Goal: Information Seeking & Learning: Learn about a topic

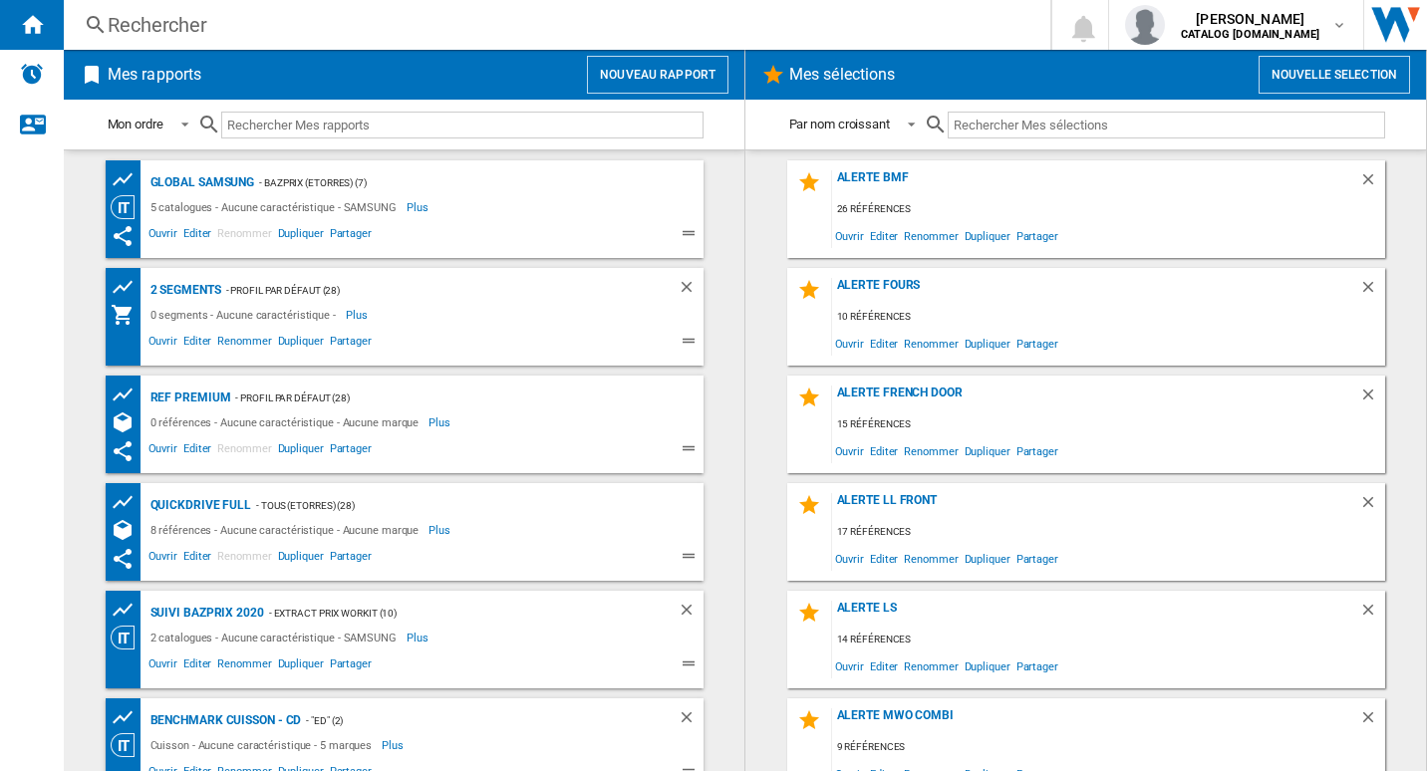
click at [416, 30] on div "Rechercher" at bounding box center [553, 25] width 891 height 28
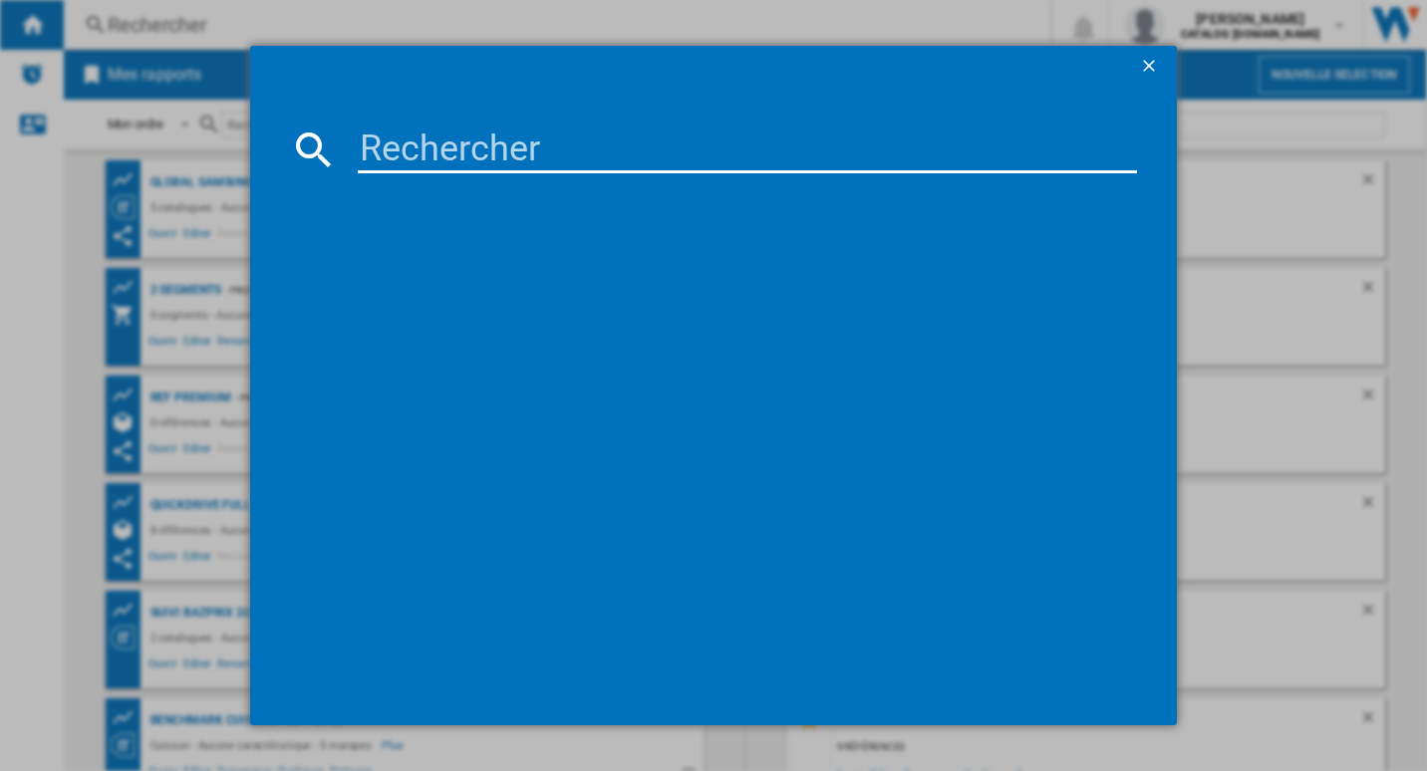
click at [413, 139] on input at bounding box center [748, 150] width 780 height 48
paste input "MS20A3010AL/EF"
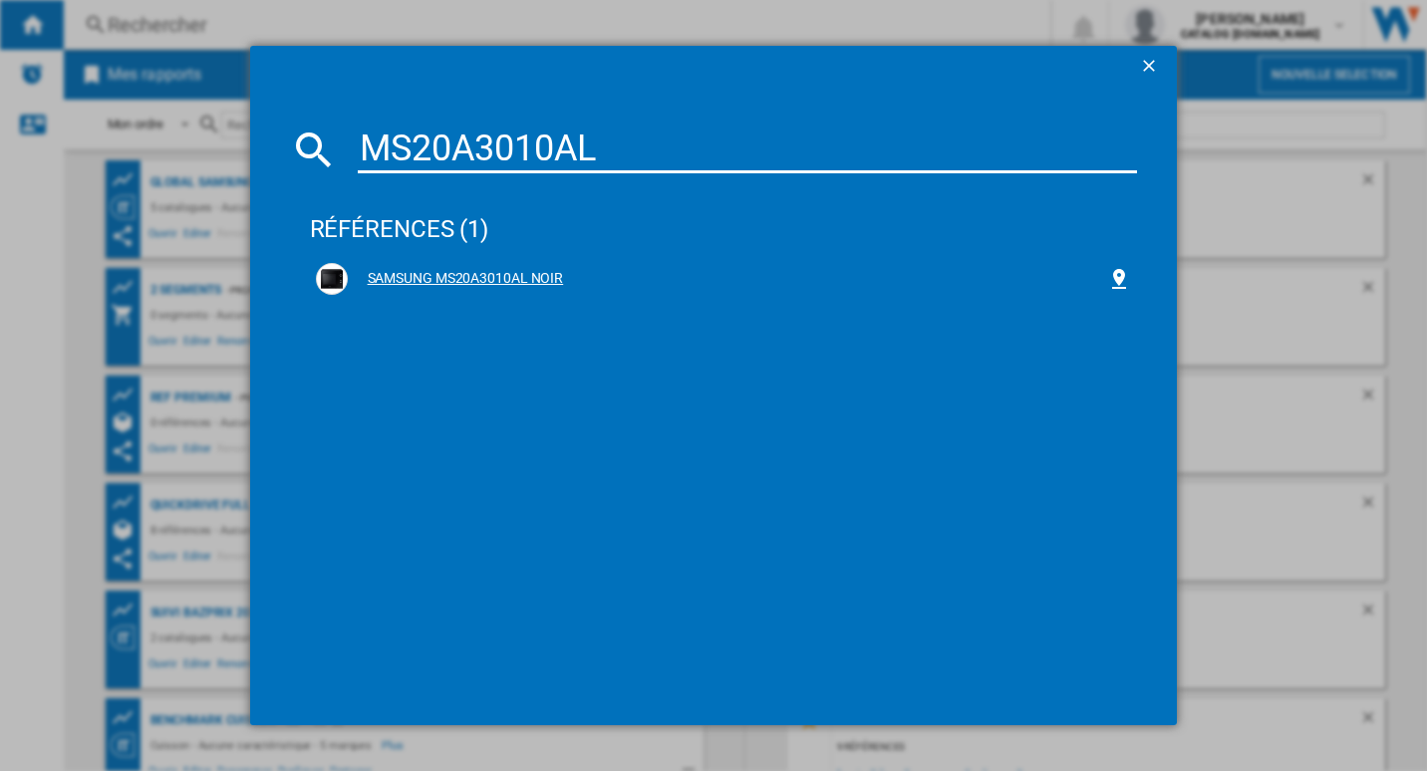
type input "MS20A3010AL"
click at [538, 272] on div "SAMSUNG MS20A3010AL NOIR" at bounding box center [728, 279] width 760 height 20
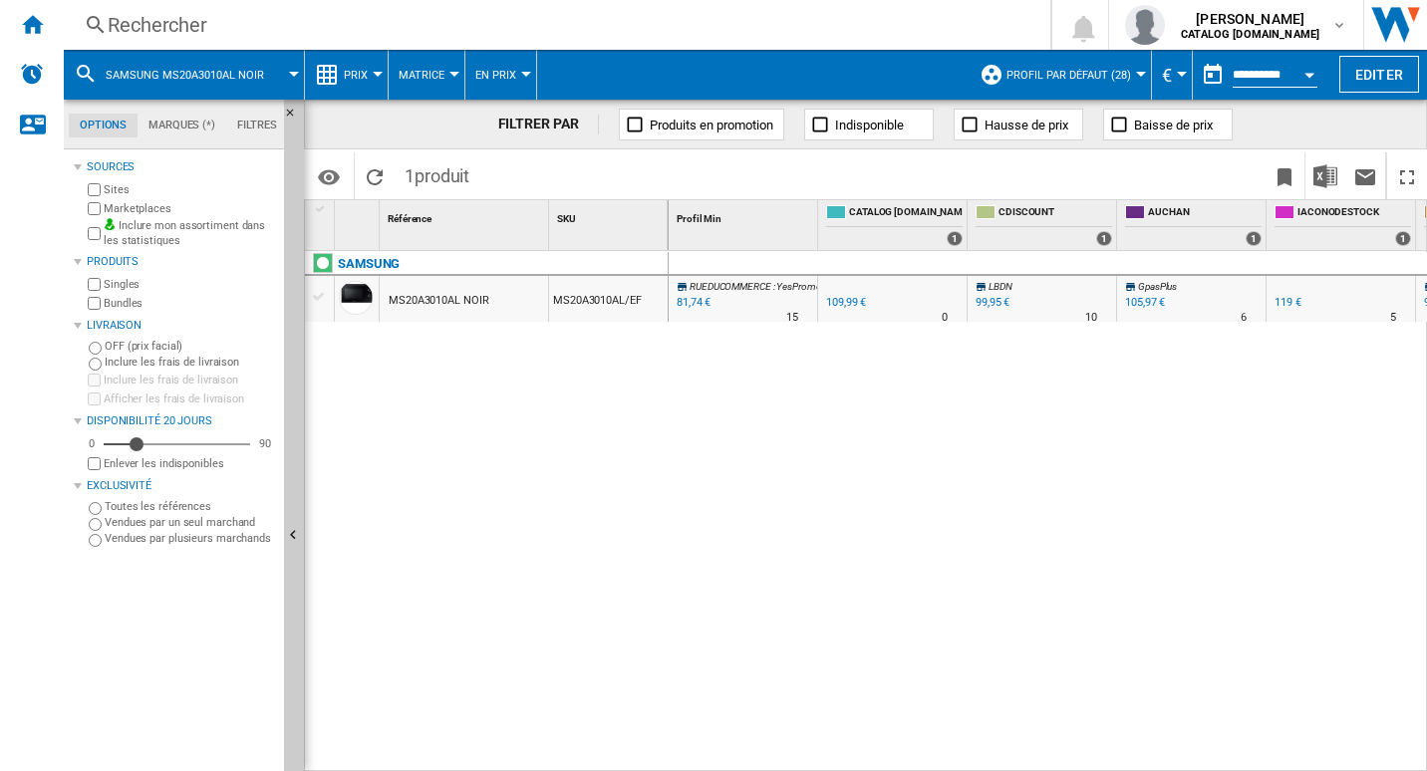
click at [374, 72] on div at bounding box center [378, 74] width 10 height 5
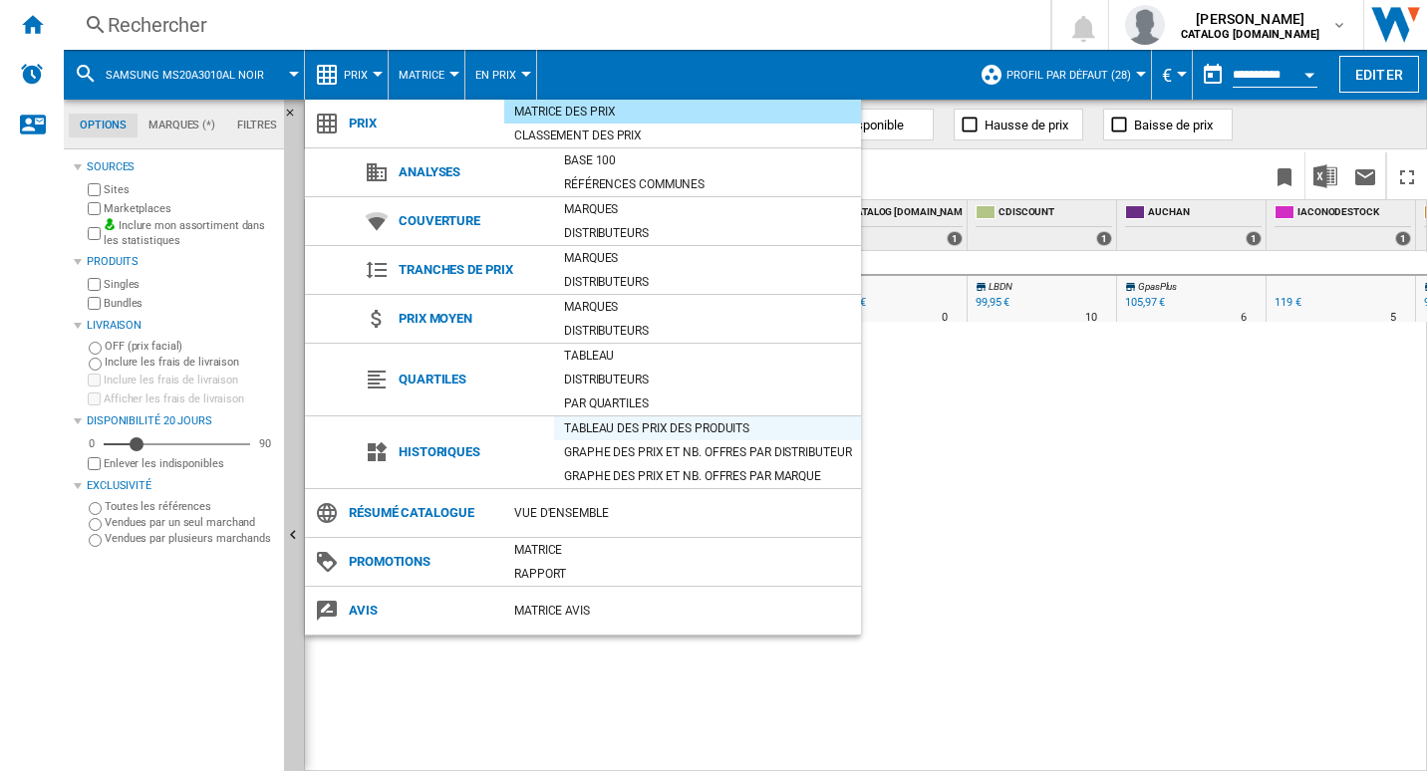
click at [588, 434] on div "Tableau des prix des produits" at bounding box center [707, 429] width 307 height 20
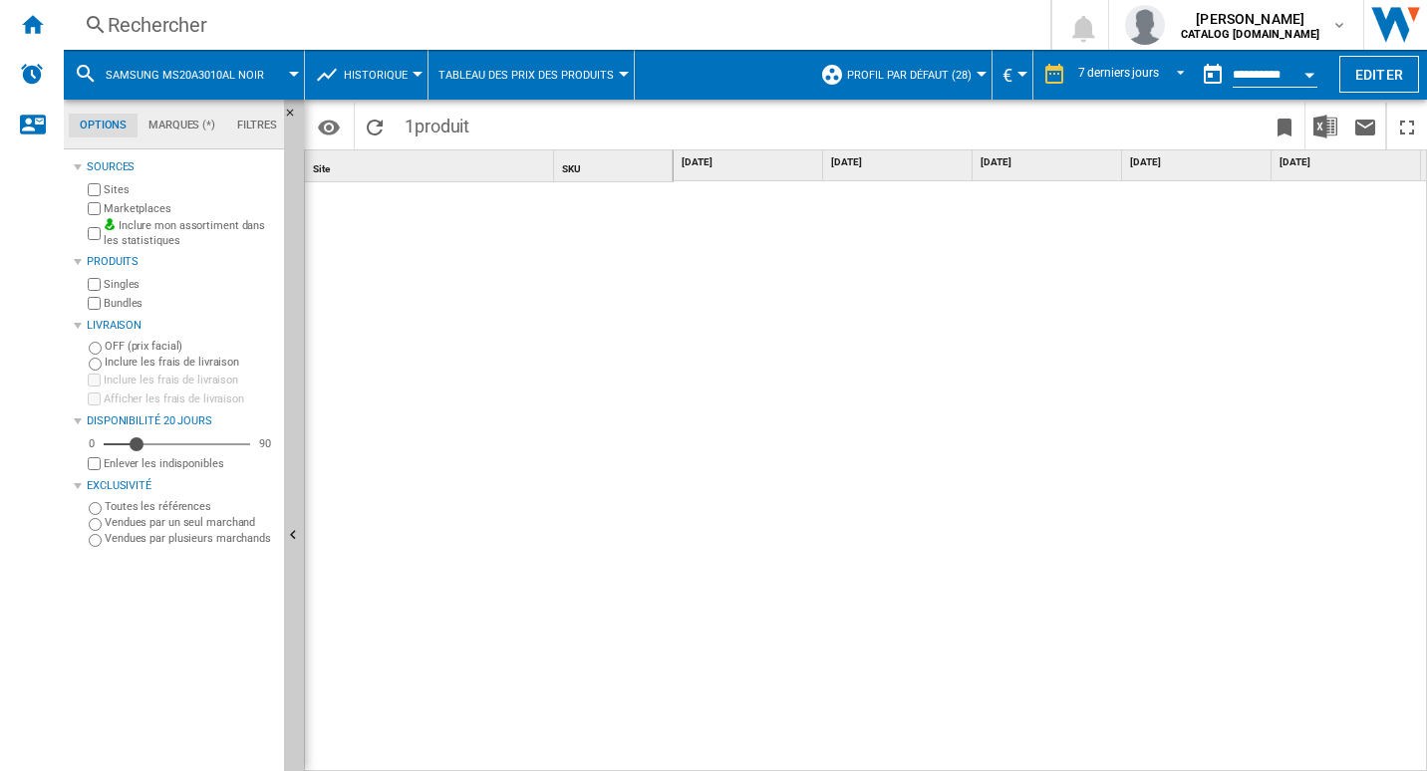
click at [365, 71] on span "Historique" at bounding box center [376, 75] width 64 height 13
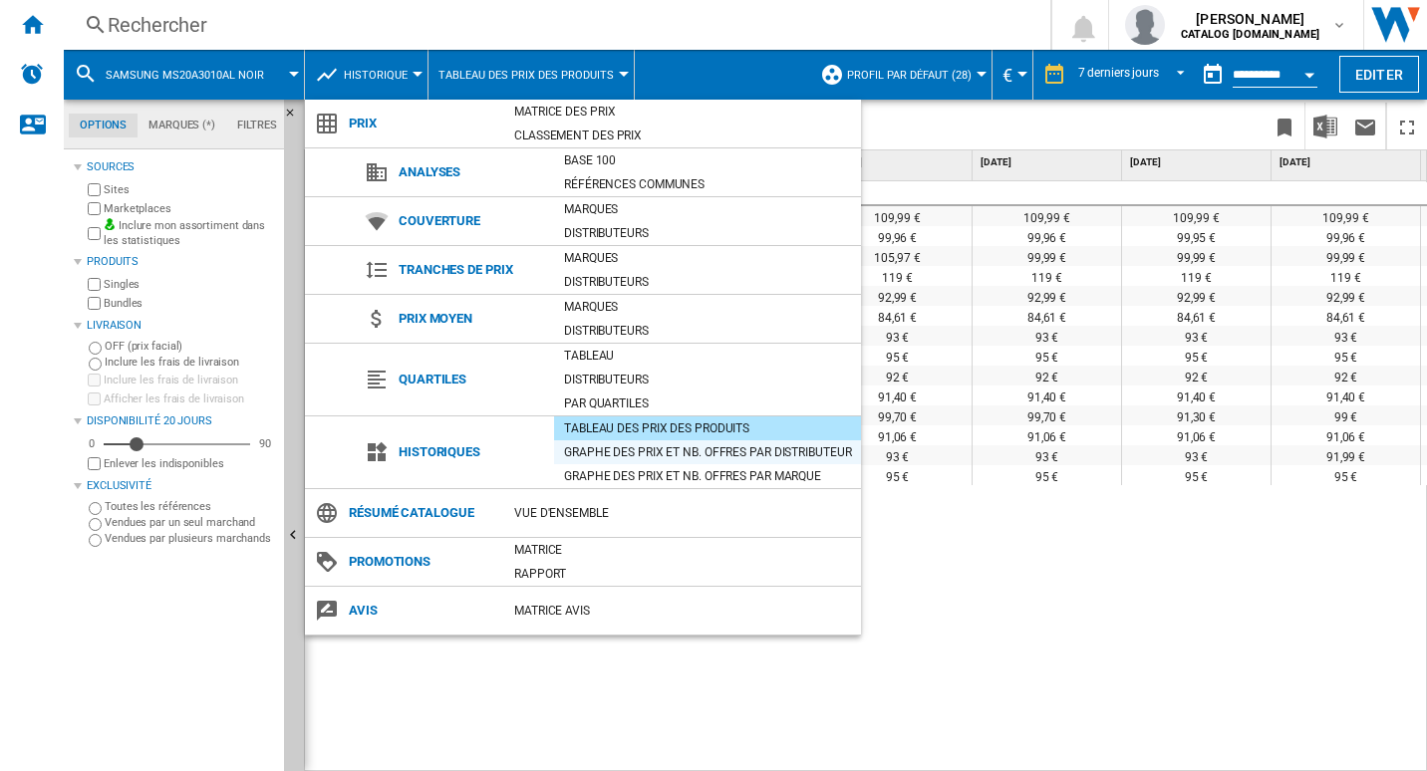
click at [636, 455] on div "Graphe des prix et nb. offres par distributeur" at bounding box center [707, 452] width 307 height 20
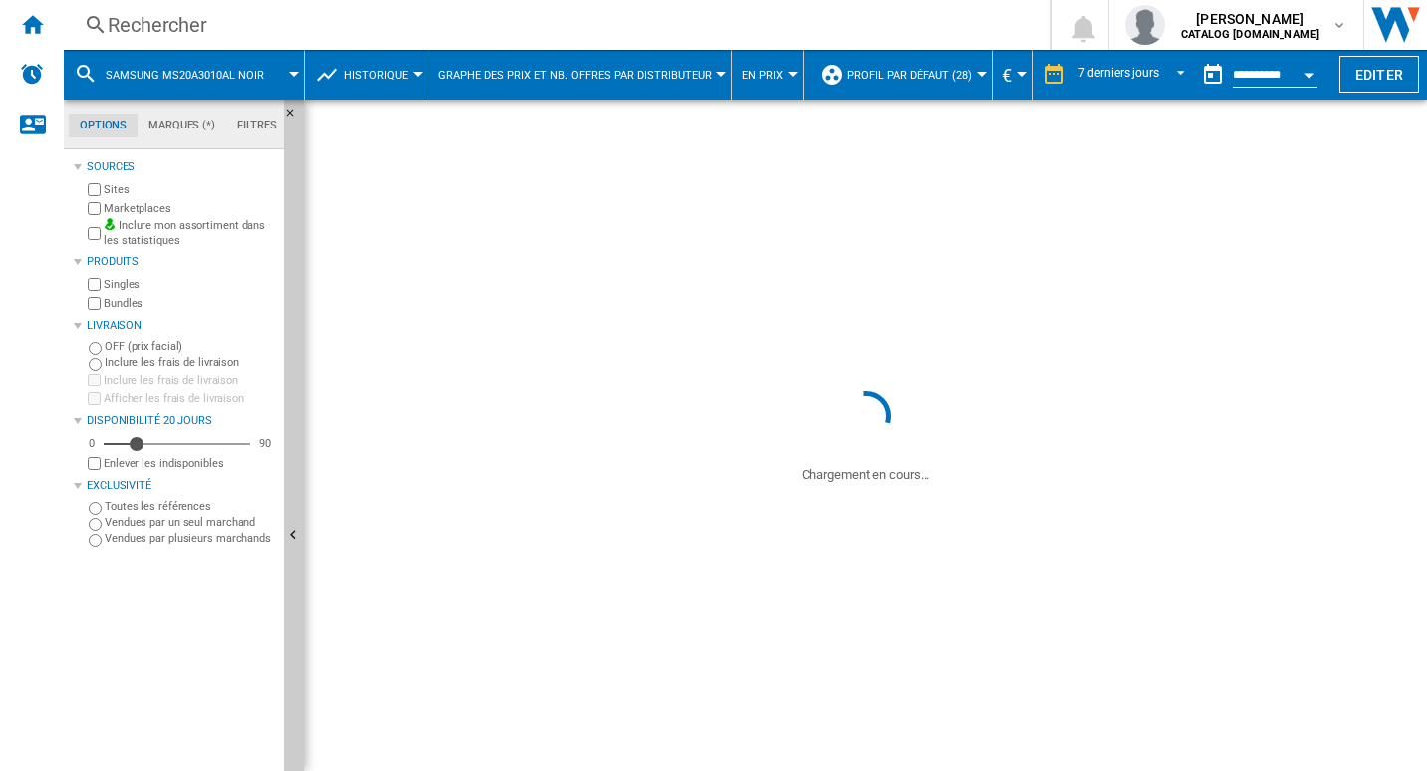
click at [1129, 78] on div "7 derniers jours" at bounding box center [1118, 73] width 81 height 14
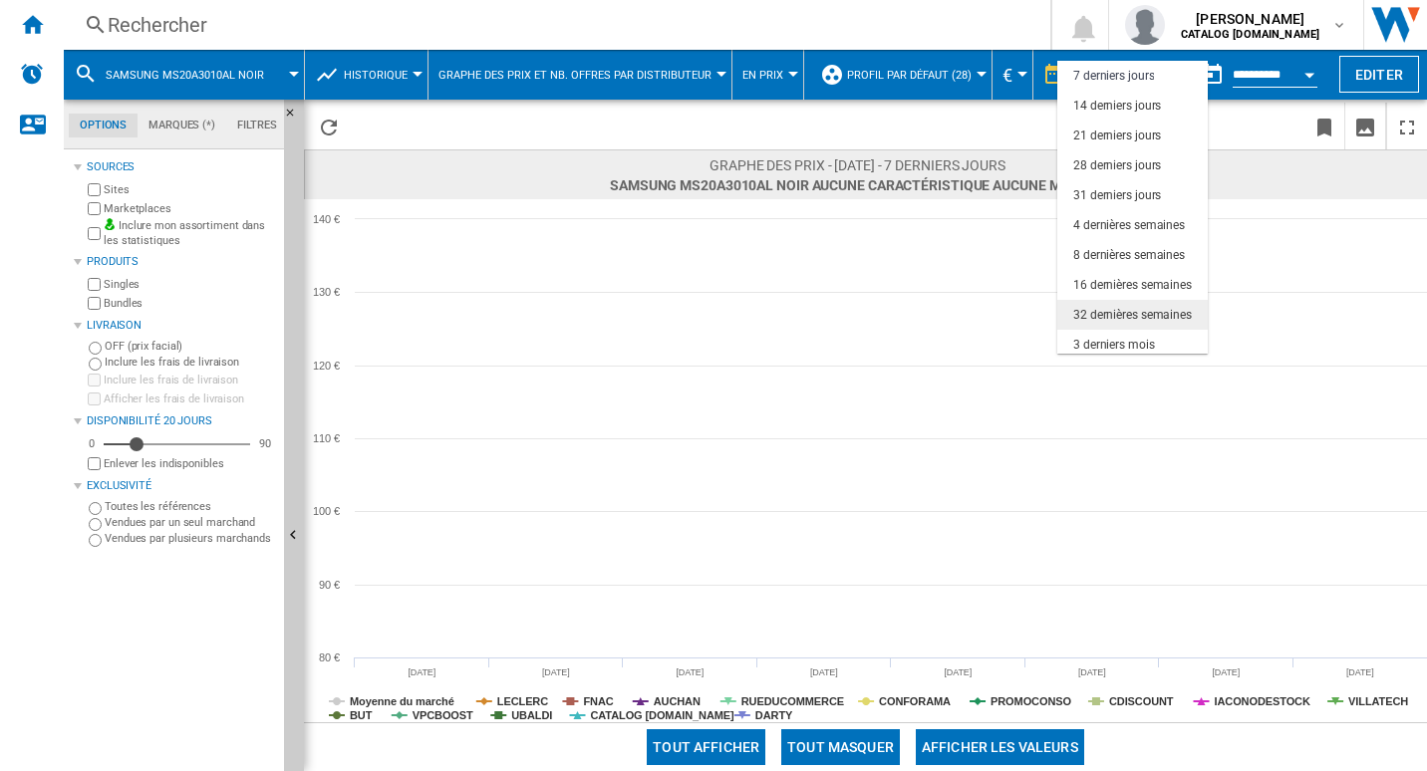
scroll to position [126, 0]
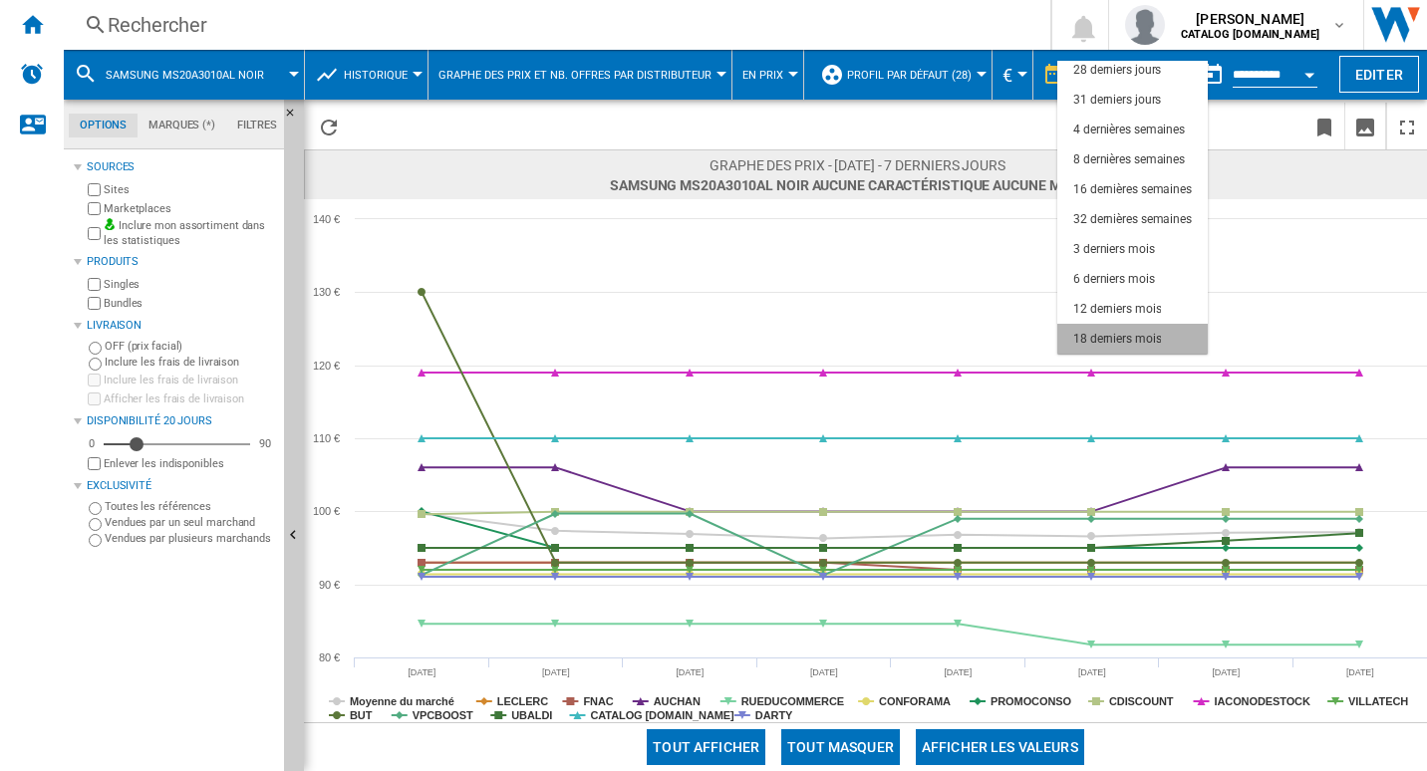
click at [1138, 334] on div "18 derniers mois" at bounding box center [1117, 339] width 88 height 17
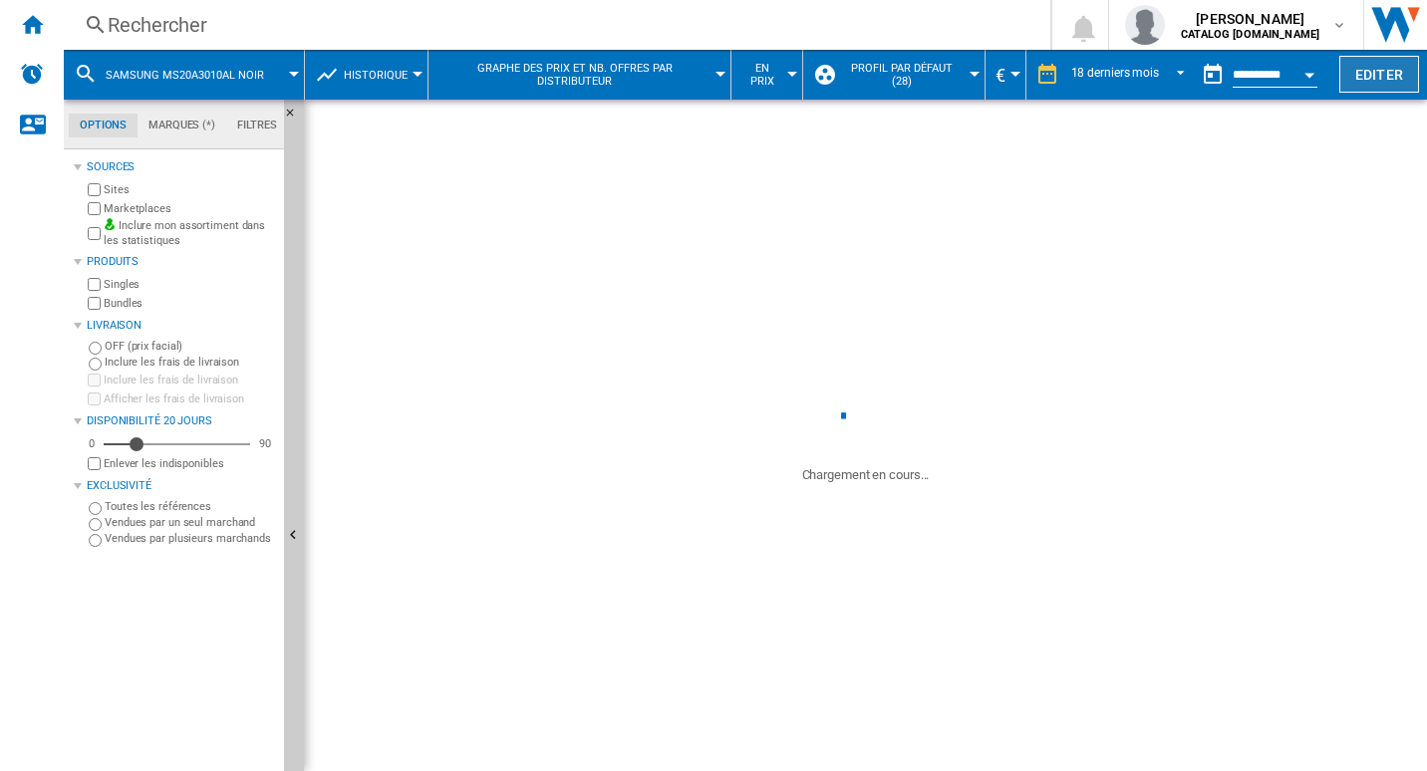
click at [1348, 66] on button "Editer" at bounding box center [1379, 74] width 80 height 37
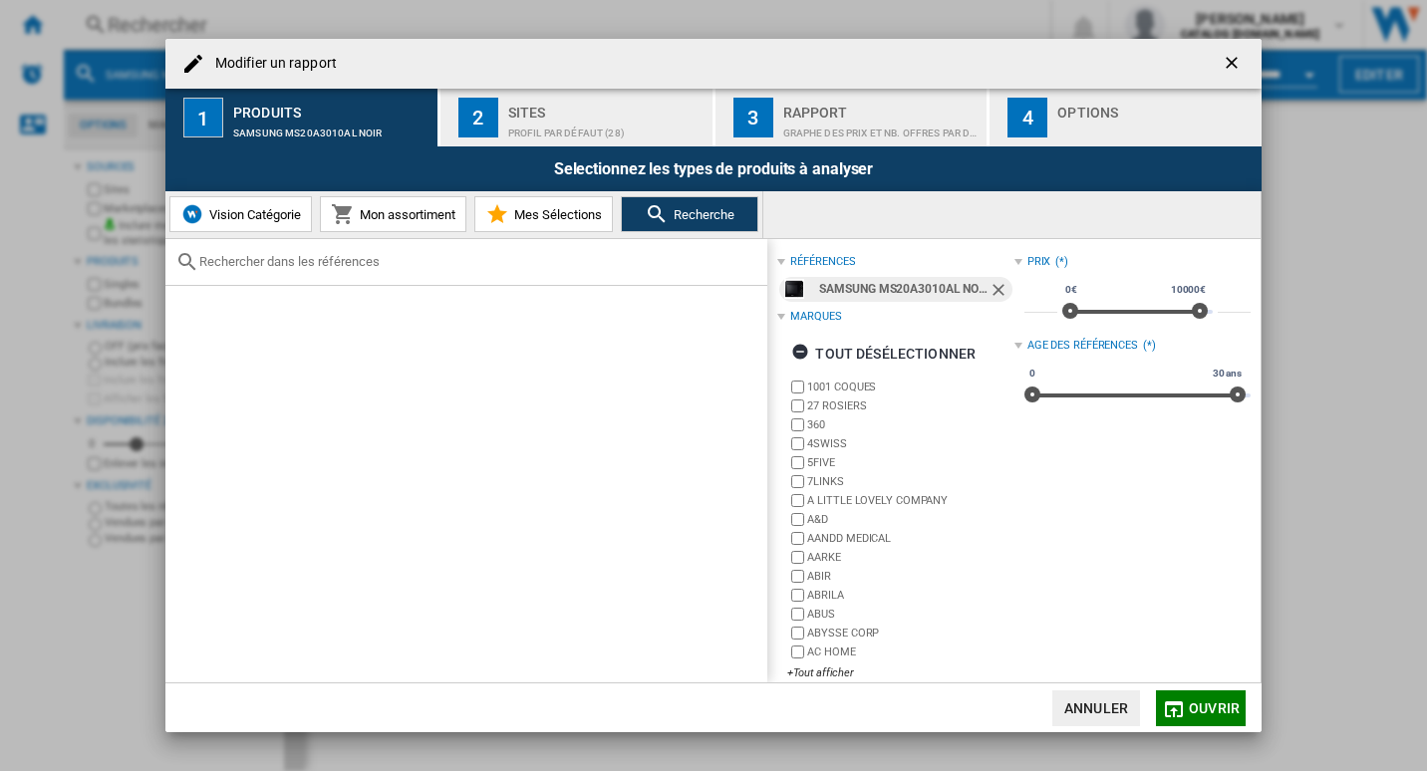
click at [519, 126] on div "Profil par défaut (28)" at bounding box center [606, 128] width 196 height 21
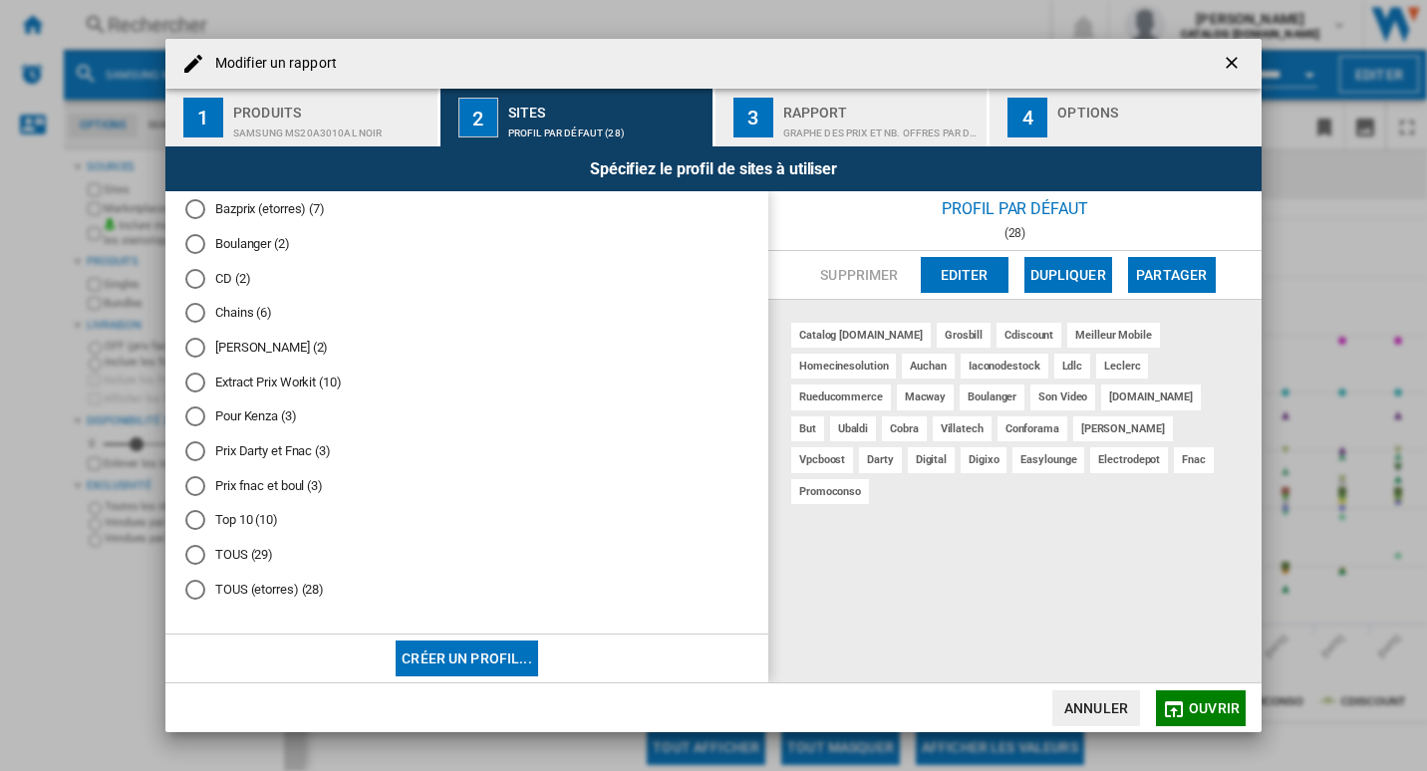
scroll to position [87, 0]
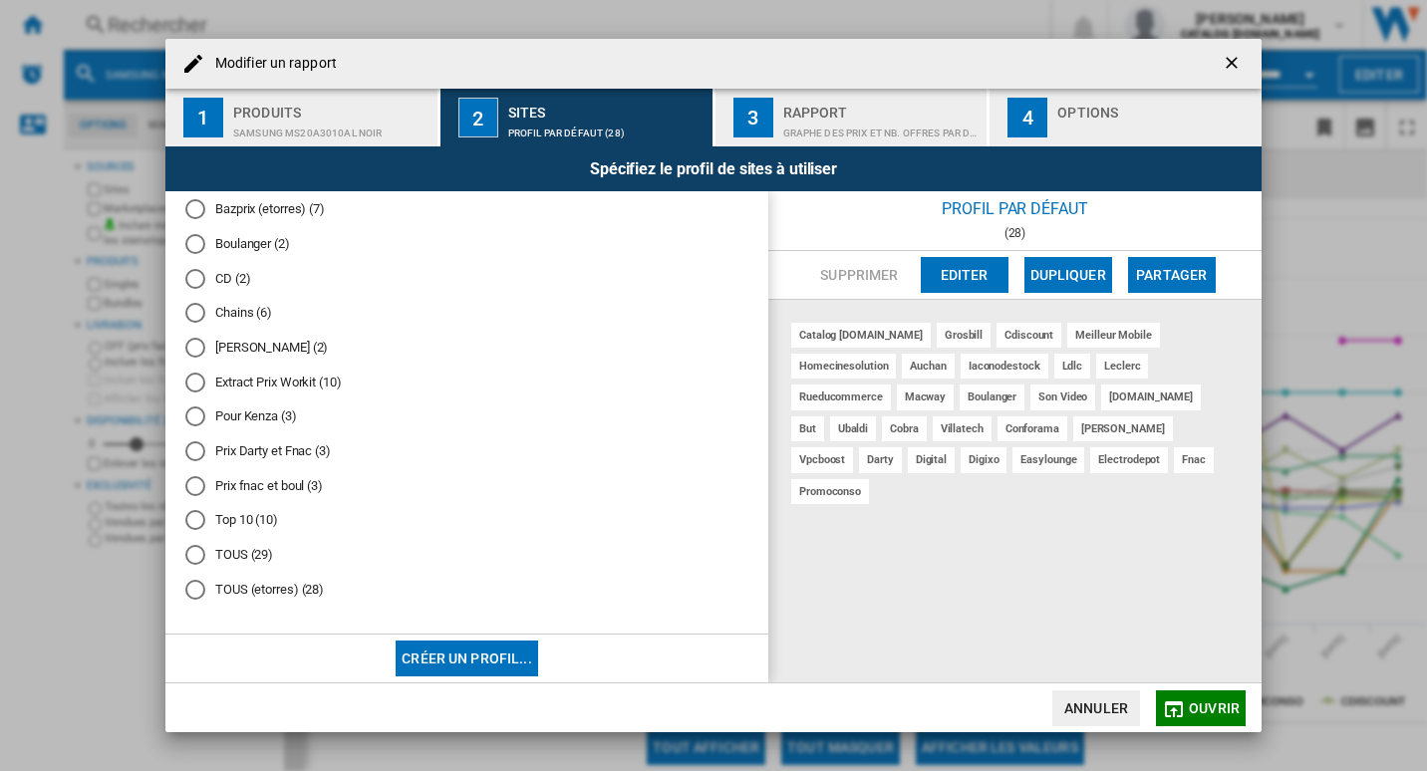
click at [1187, 704] on button "Ouvrir" at bounding box center [1201, 709] width 90 height 36
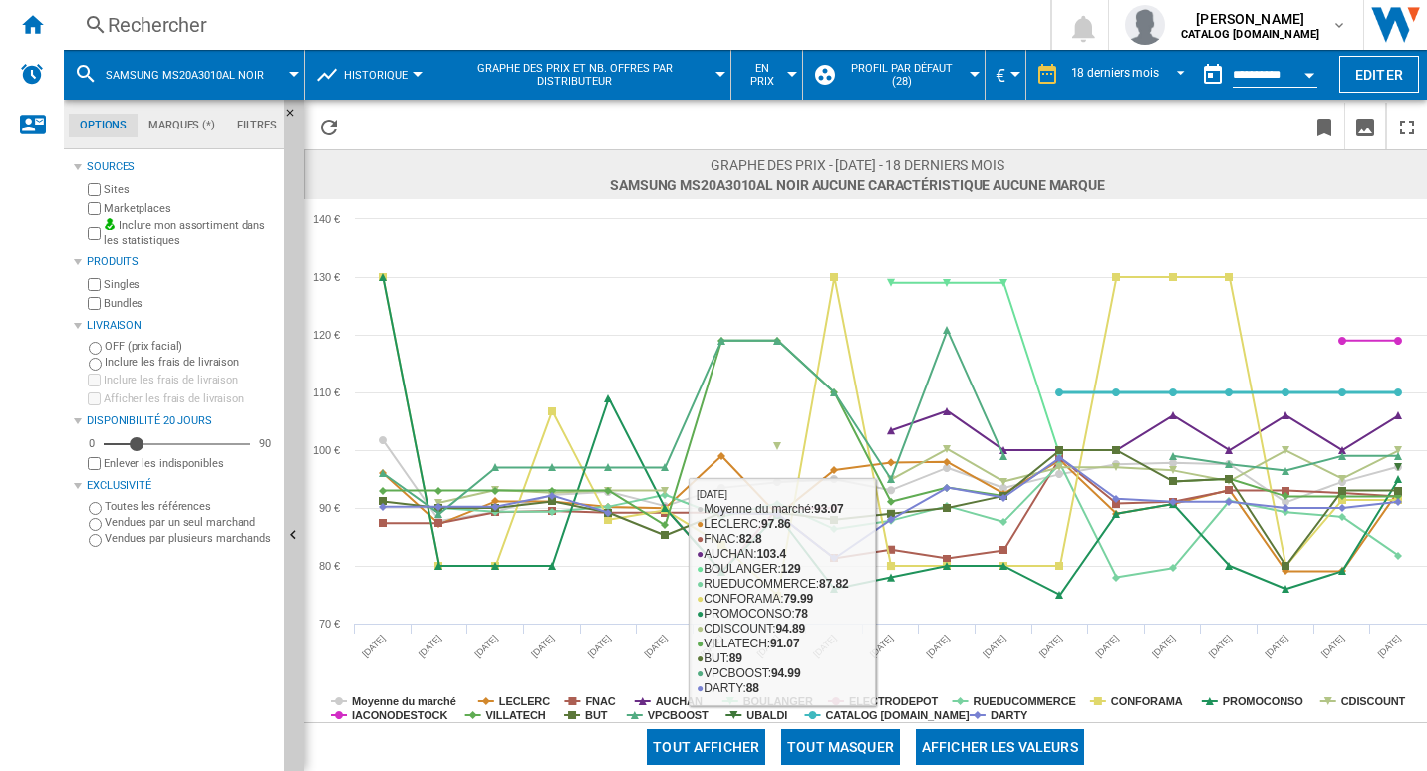
click at [836, 750] on button "Tout masquer" at bounding box center [840, 748] width 119 height 36
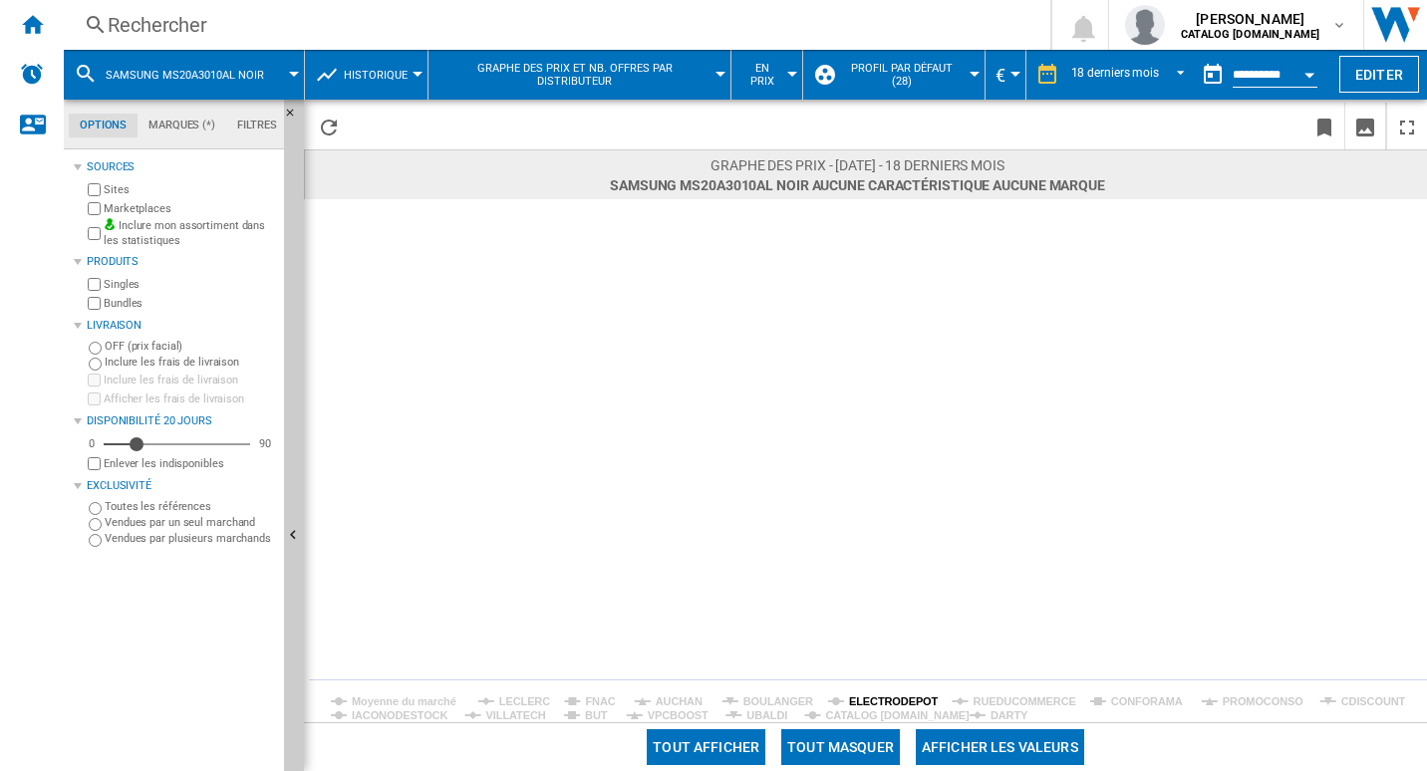
click at [872, 699] on tspan "ELECTRODEPOT" at bounding box center [894, 702] width 90 height 12
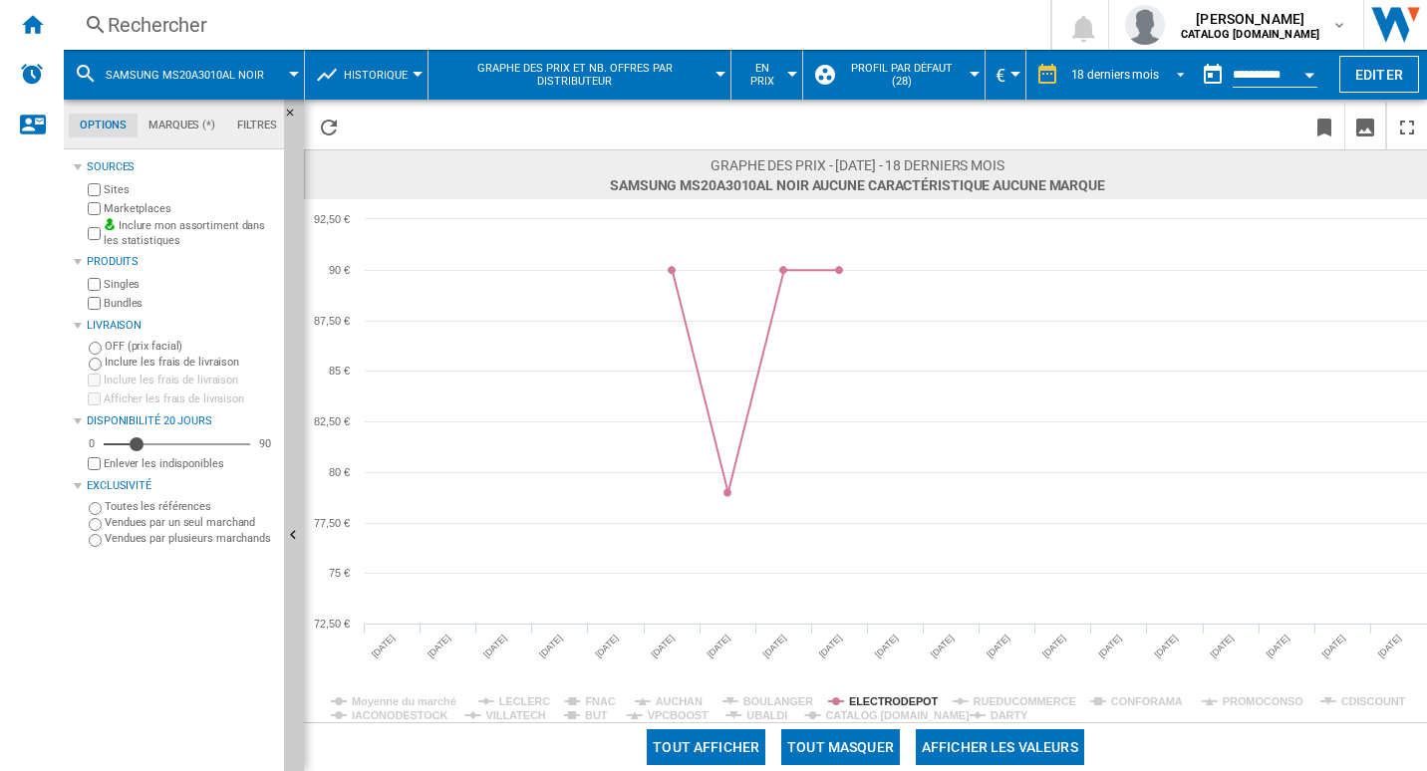
click at [1123, 83] on md-select-value "18 derniers mois" at bounding box center [1131, 75] width 124 height 30
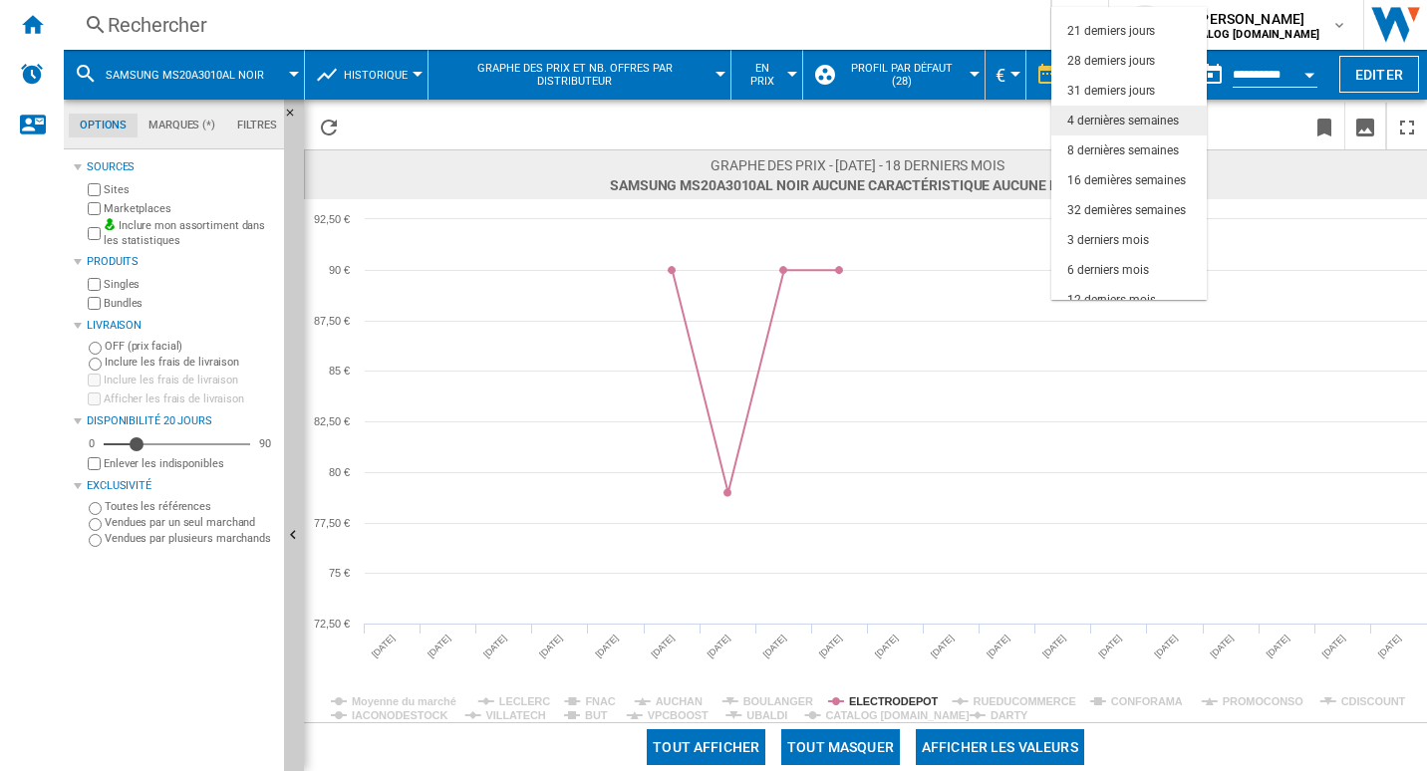
scroll to position [26, 0]
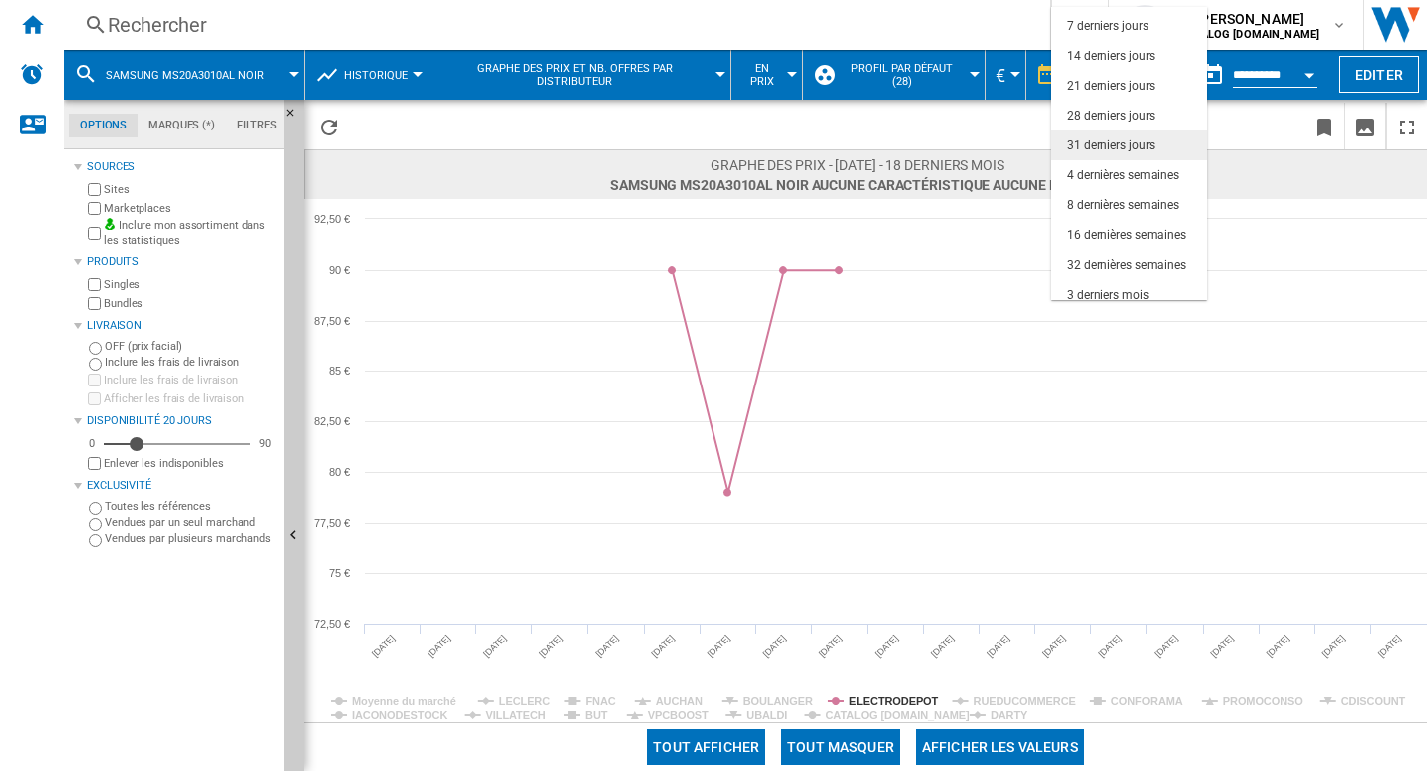
click at [1149, 138] on div "31 derniers jours" at bounding box center [1111, 146] width 88 height 17
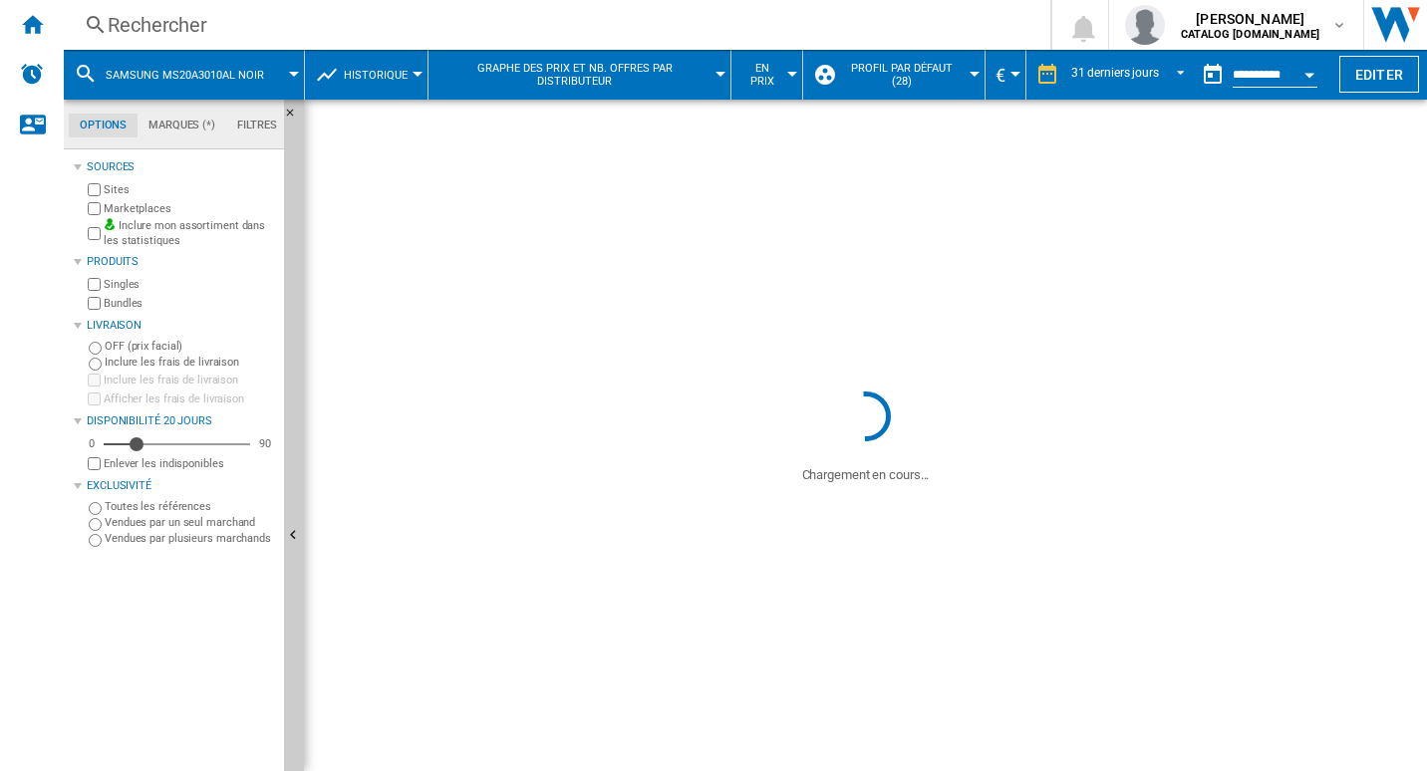
click at [1238, 77] on input "**********" at bounding box center [1275, 78] width 85 height 18
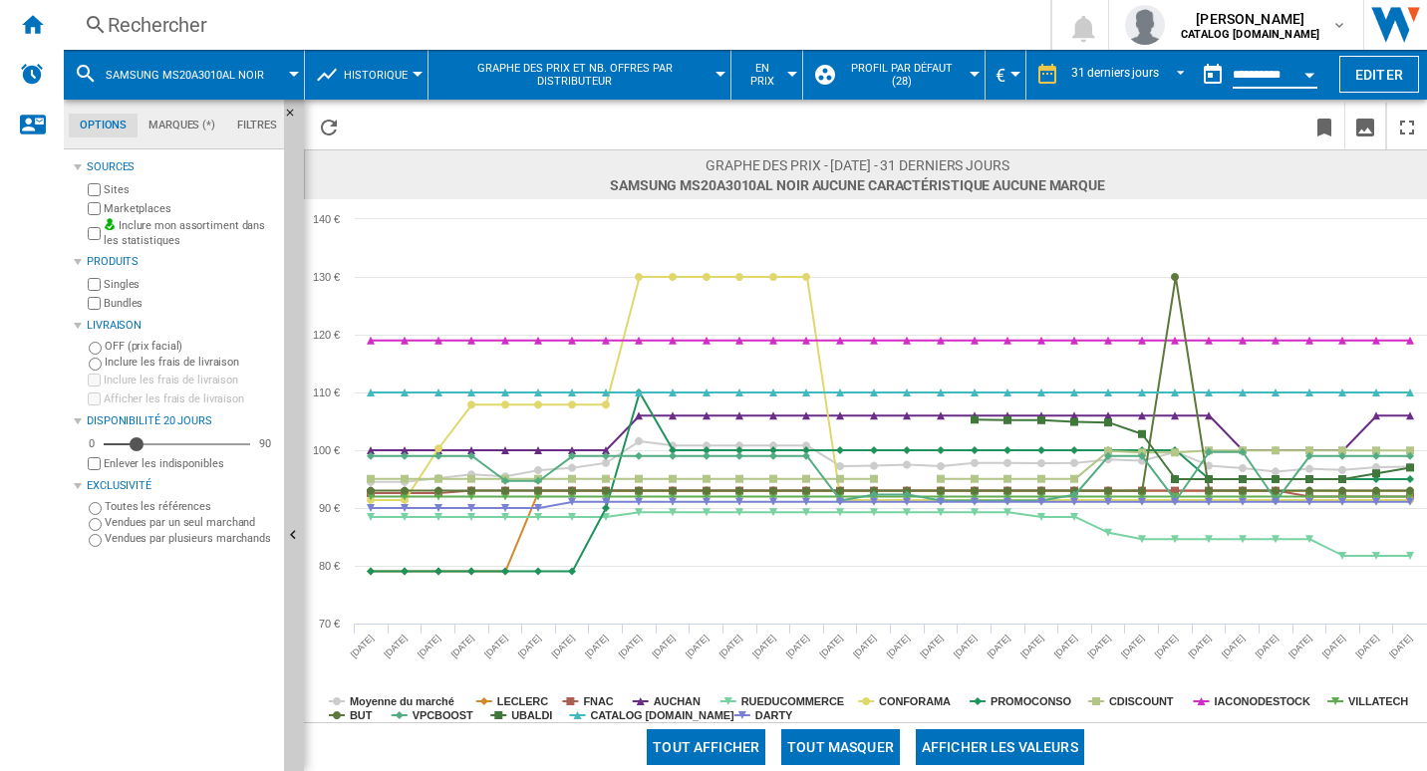
click at [1225, 74] on button "button" at bounding box center [1213, 75] width 40 height 40
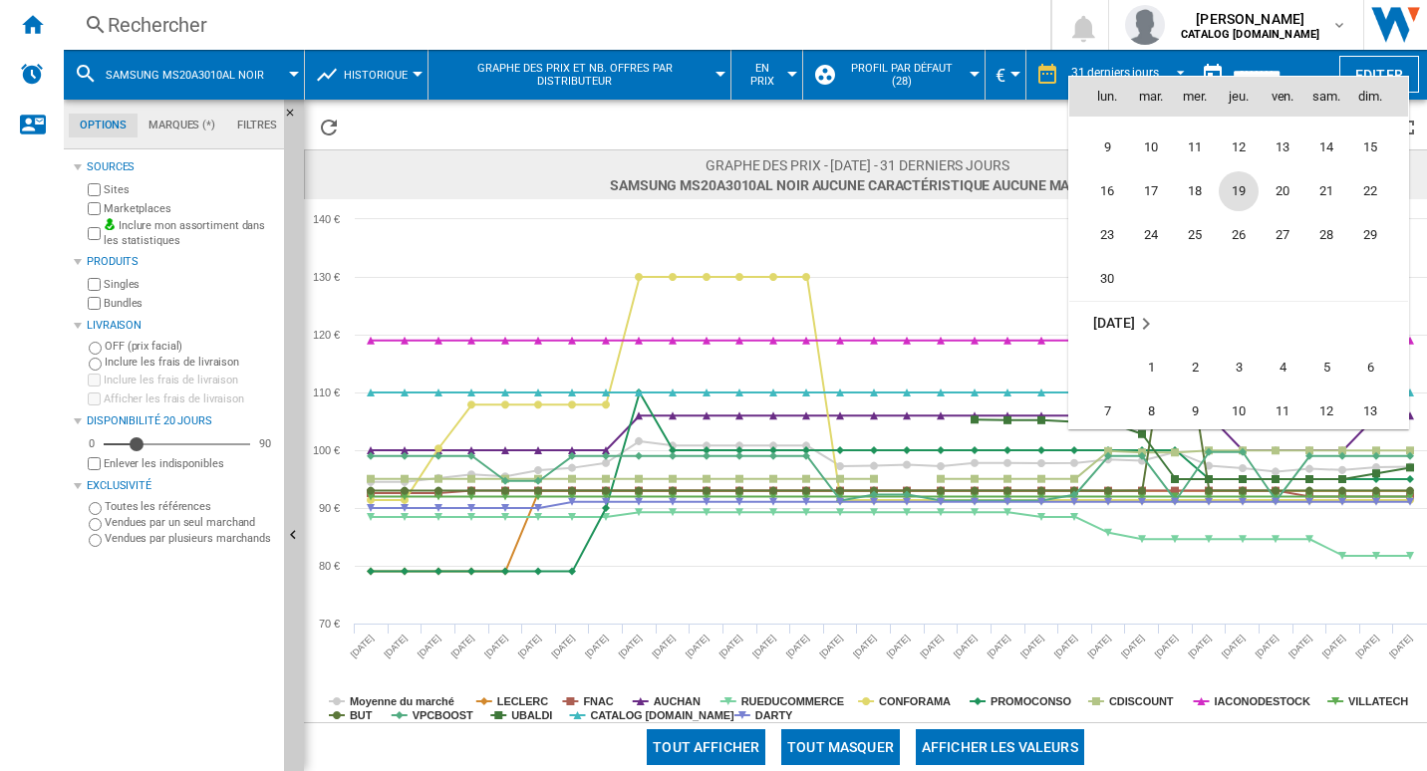
scroll to position [6518, 0]
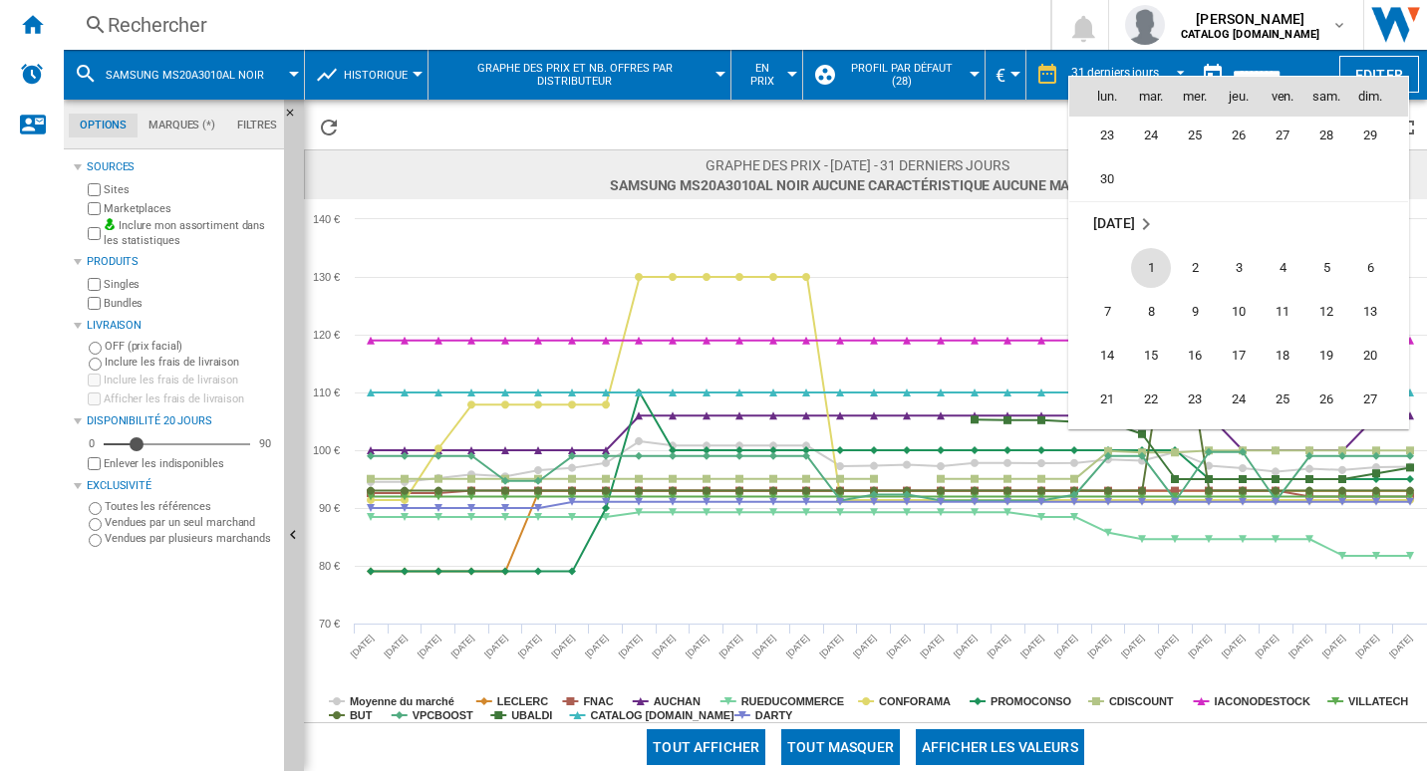
click at [1148, 266] on span "1" at bounding box center [1151, 268] width 40 height 40
type input "**********"
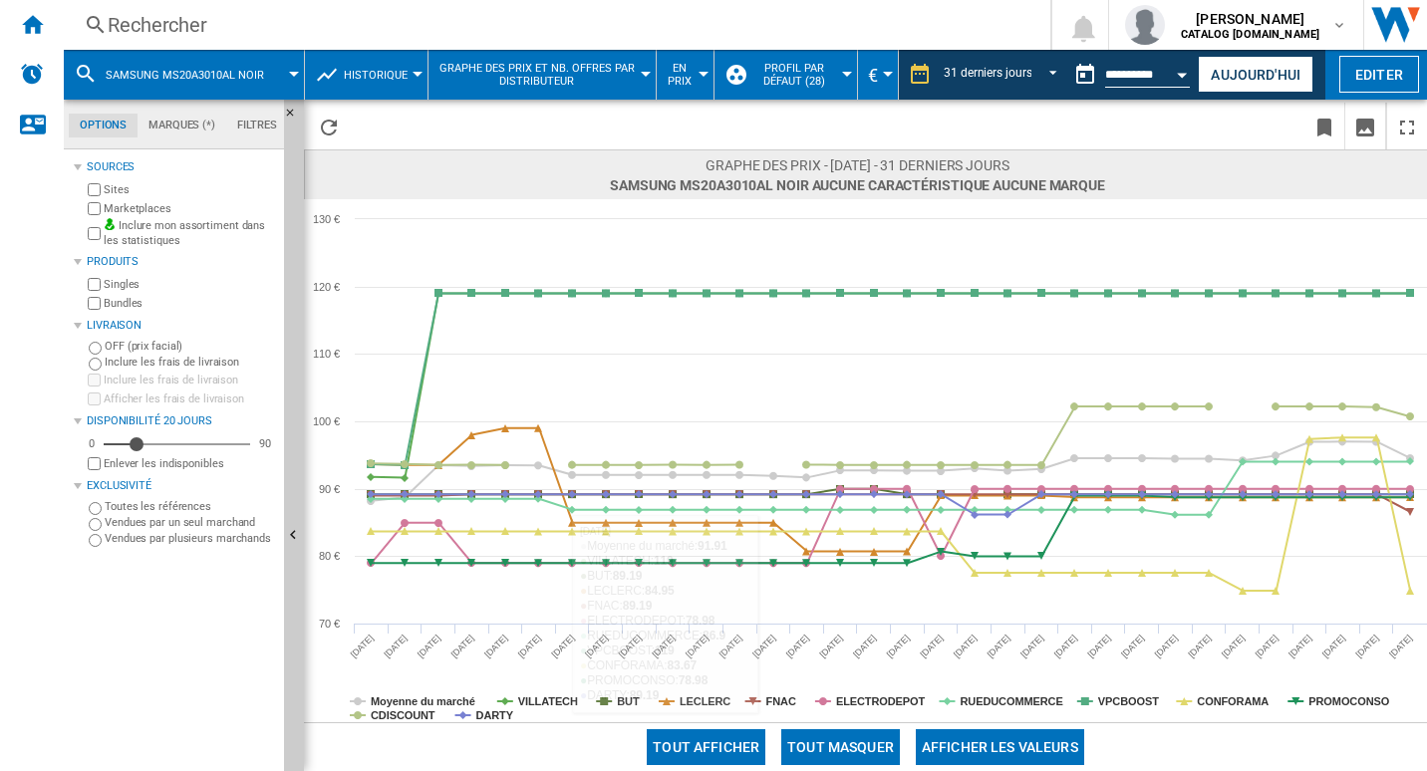
click at [840, 731] on button "Tout masquer" at bounding box center [840, 748] width 119 height 36
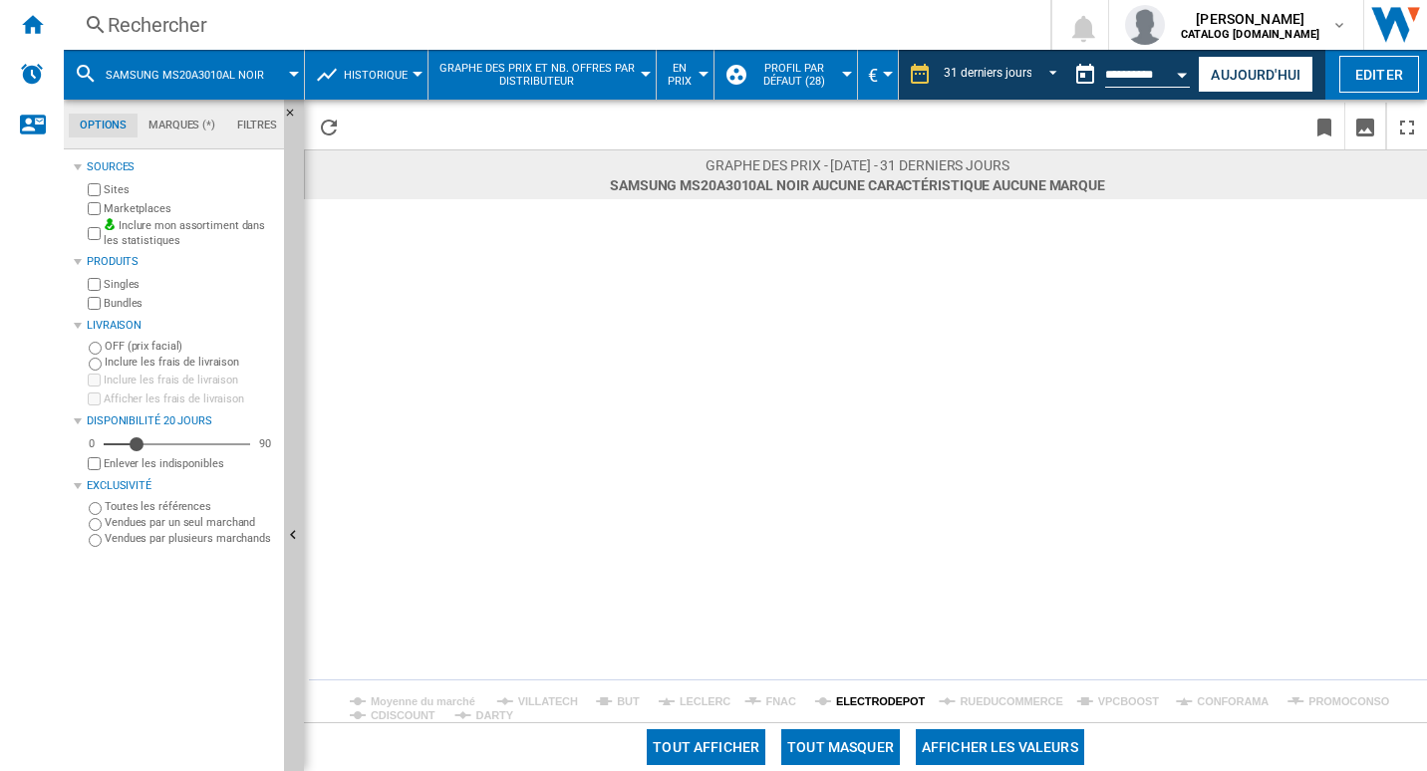
click at [868, 691] on rect at bounding box center [865, 460] width 1123 height 523
click at [869, 696] on tspan "ELECTRODEPOT" at bounding box center [881, 702] width 90 height 12
